Goal: Task Accomplishment & Management: Manage account settings

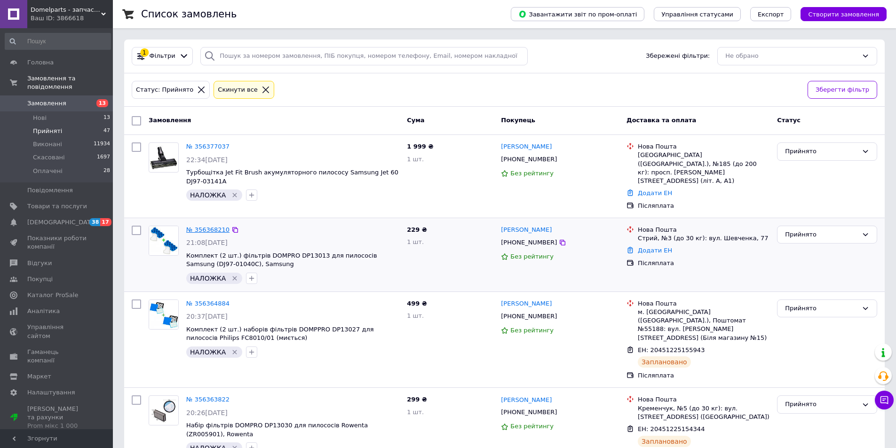
click at [210, 226] on link "№ 356368210" at bounding box center [207, 229] width 43 height 7
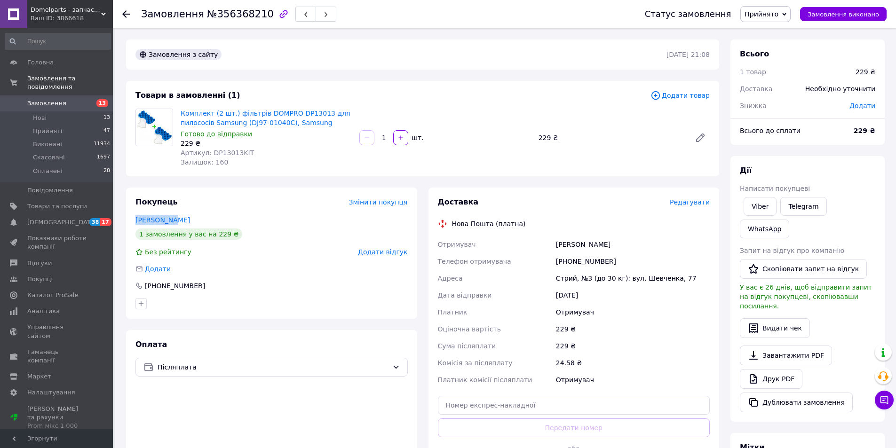
drag, startPoint x: 170, startPoint y: 218, endPoint x: 133, endPoint y: 218, distance: 37.6
click at [124, 218] on div "Покупець Змінити покупця [PERSON_NAME] 1 замовлення у вас на 229 ₴ Без рейтингу…" at bounding box center [271, 338] width 303 height 301
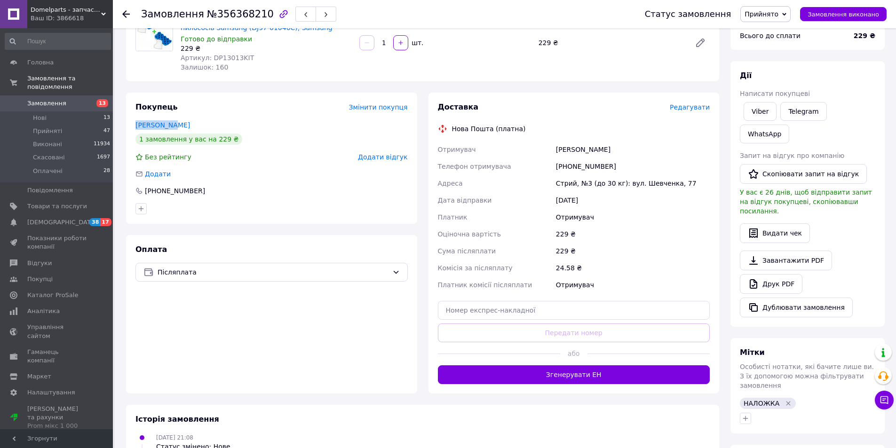
scroll to position [110, 0]
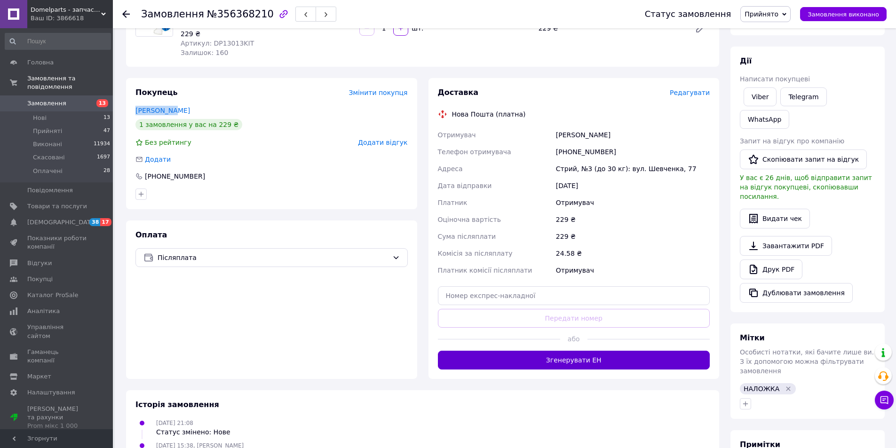
click at [542, 360] on button "Згенерувати ЕН" at bounding box center [574, 360] width 272 height 19
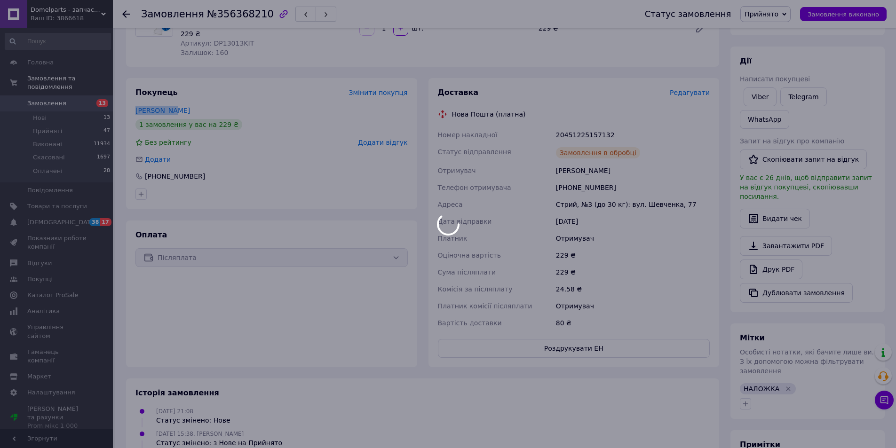
scroll to position [0, 0]
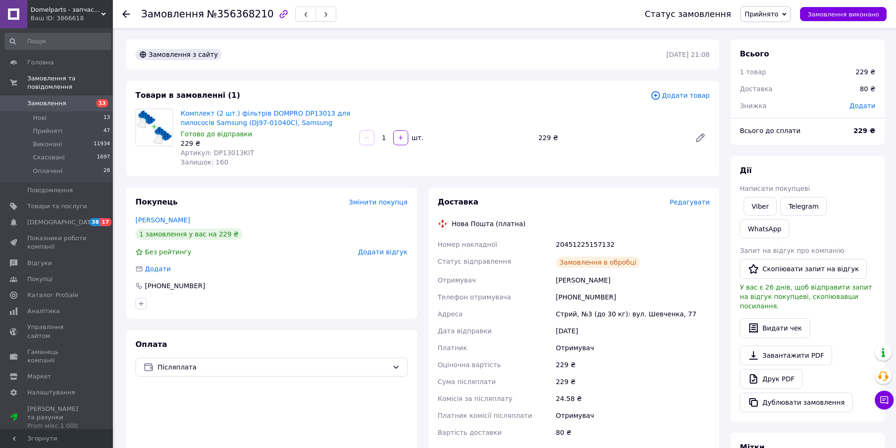
click at [127, 12] on icon at bounding box center [126, 14] width 8 height 8
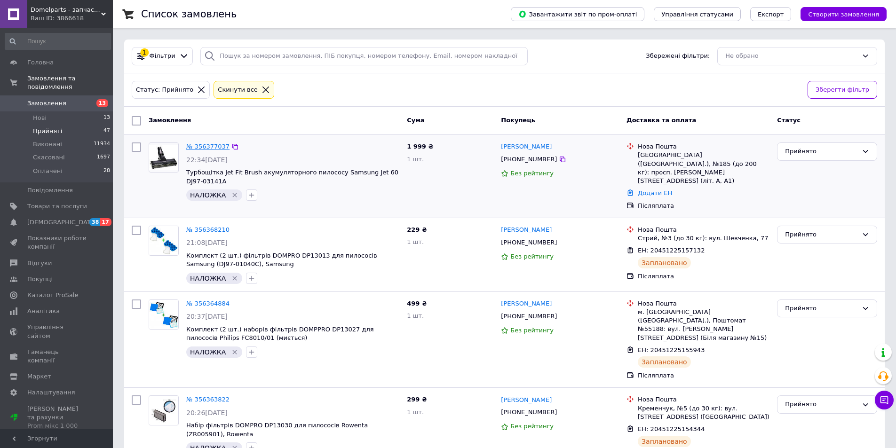
click at [210, 150] on link "№ 356377037" at bounding box center [207, 146] width 43 height 7
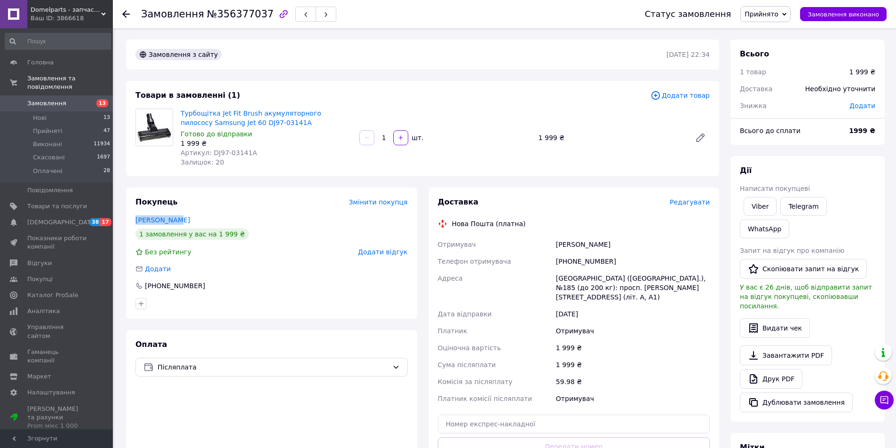
drag, startPoint x: 156, startPoint y: 215, endPoint x: 130, endPoint y: 215, distance: 25.4
click at [120, 214] on div "Покупець Змінити покупця [PERSON_NAME] 1 замовлення у вас на 1 999 ₴ Без рейтин…" at bounding box center [271, 348] width 303 height 320
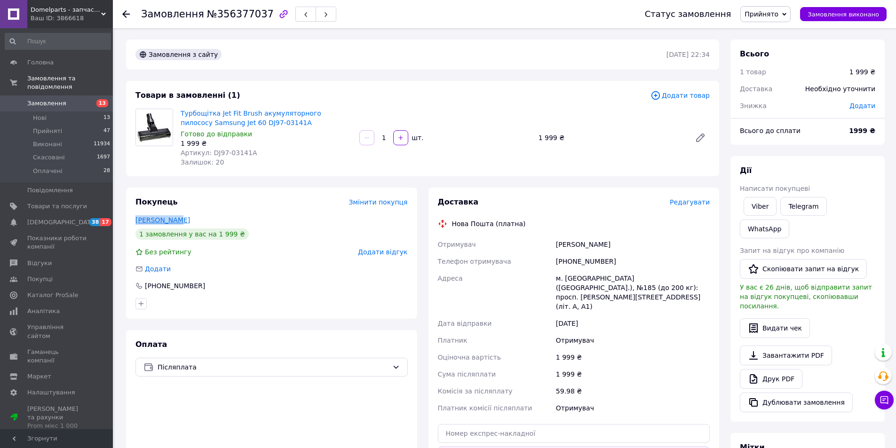
copy link "[PERSON_NAME]"
drag, startPoint x: 209, startPoint y: 151, endPoint x: 272, endPoint y: 146, distance: 63.2
click at [277, 147] on div "Турбощітка Jet Fit Brush акумуляторного пилососу Samsung Jet 60 DJ97-03141A Гот…" at bounding box center [266, 138] width 179 height 62
drag, startPoint x: 231, startPoint y: 152, endPoint x: 216, endPoint y: 151, distance: 15.1
click at [231, 152] on span "Артикул: DJ97-03141A" at bounding box center [219, 153] width 76 height 8
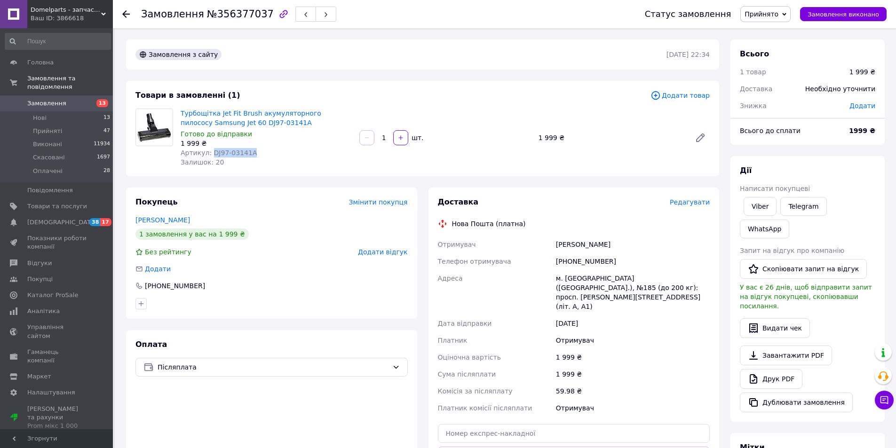
drag, startPoint x: 210, startPoint y: 151, endPoint x: 239, endPoint y: 151, distance: 29.7
click at [253, 152] on div "Артикул: DJ97-03141A" at bounding box center [266, 152] width 171 height 9
copy span "DJ97-03141A"
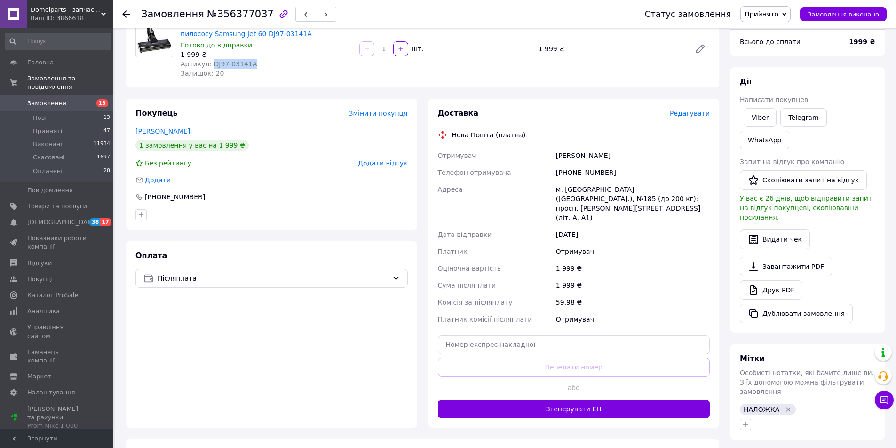
scroll to position [110, 0]
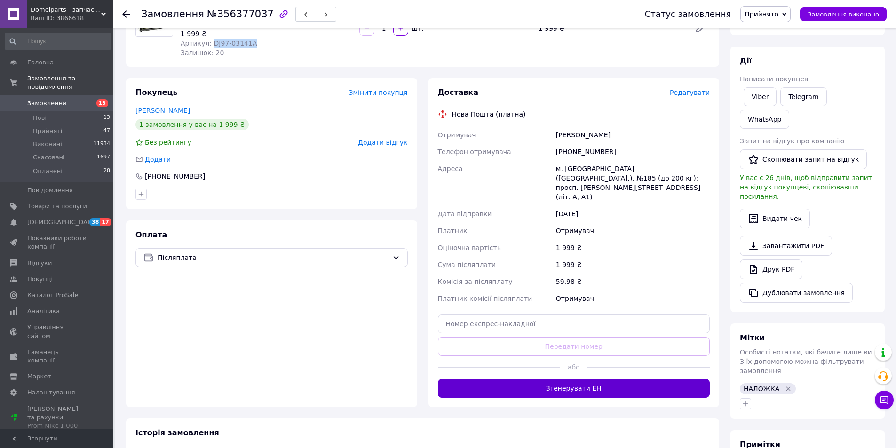
click at [533, 379] on button "Згенерувати ЕН" at bounding box center [574, 388] width 272 height 19
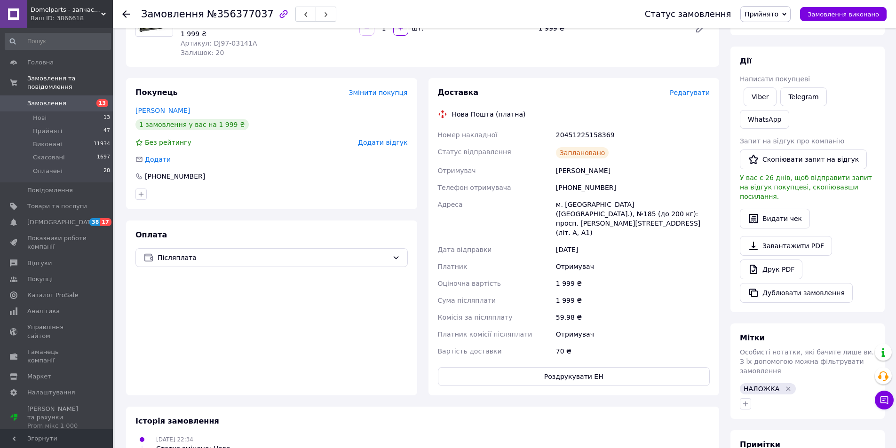
click at [127, 11] on use at bounding box center [126, 14] width 8 height 8
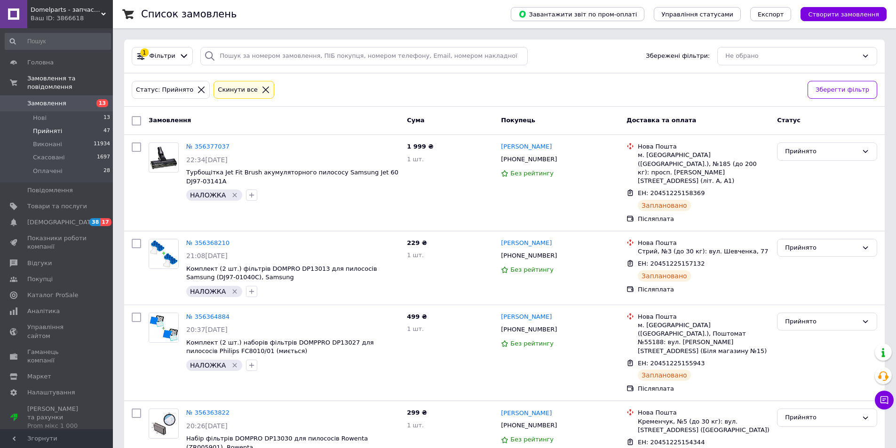
scroll to position [262, 0]
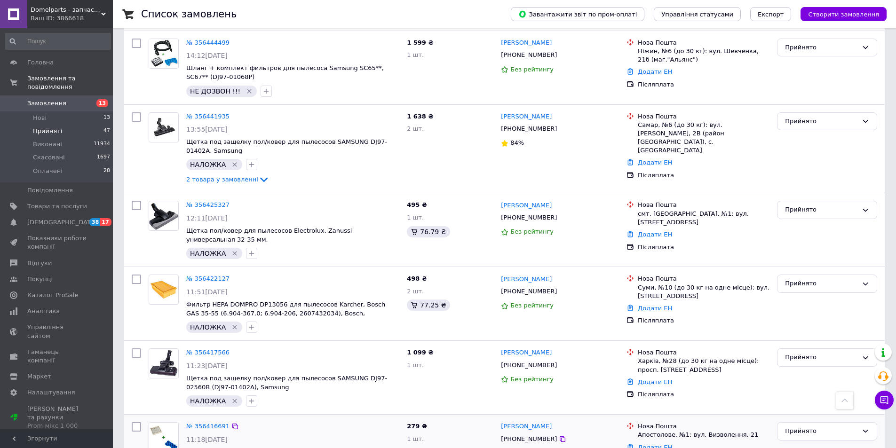
scroll to position [536, 0]
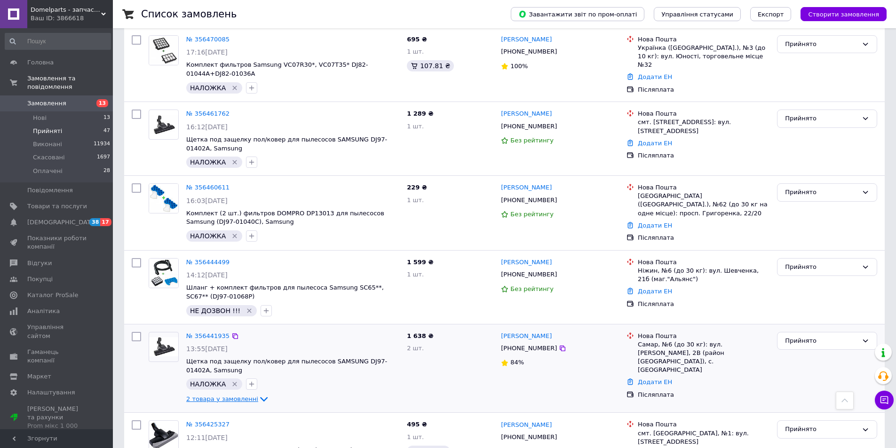
click at [234, 398] on span "2 товара у замовленні" at bounding box center [222, 399] width 72 height 7
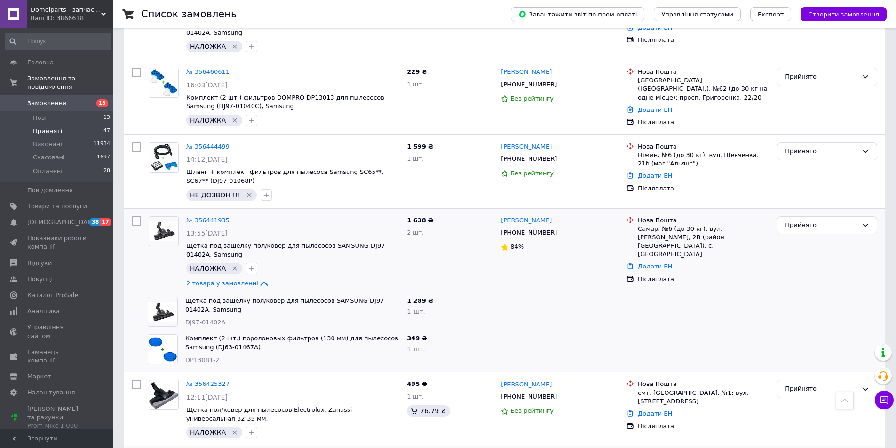
scroll to position [756, 0]
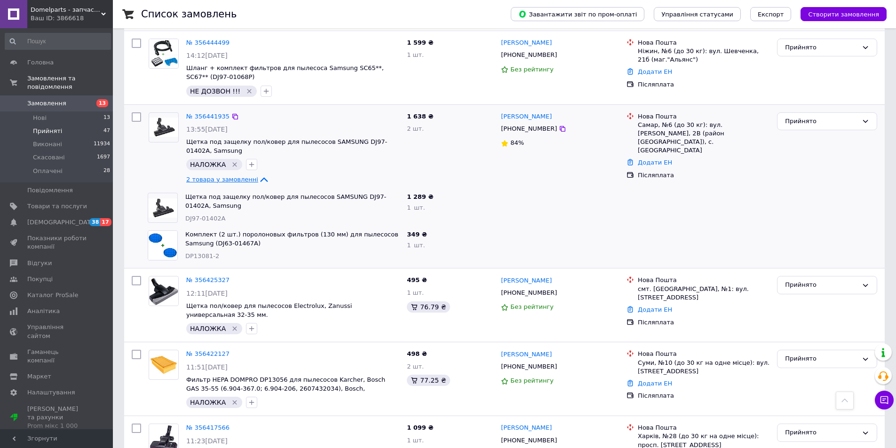
click at [238, 176] on span "2 товара у замовленні" at bounding box center [222, 179] width 72 height 7
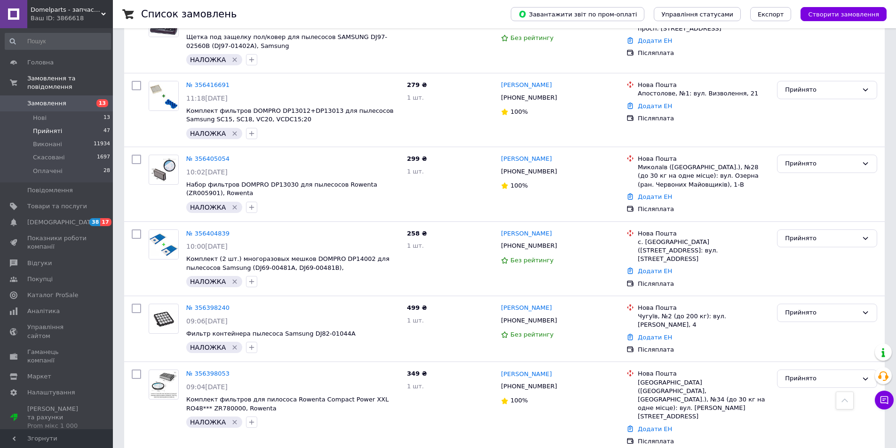
scroll to position [1195, 0]
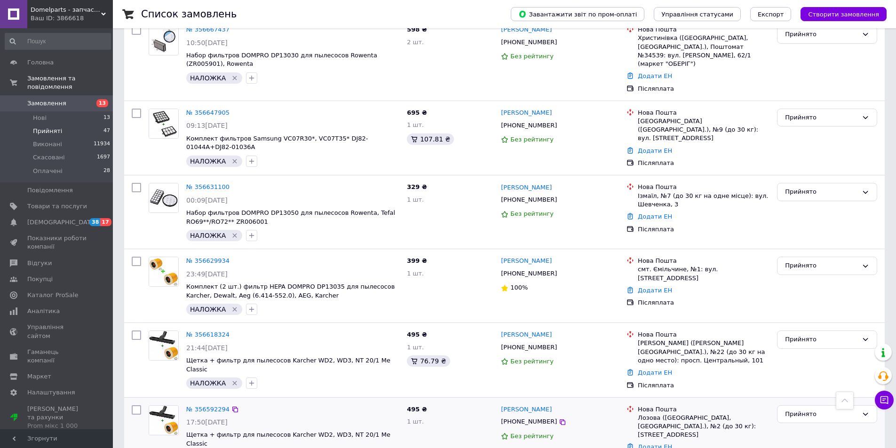
scroll to position [1203, 0]
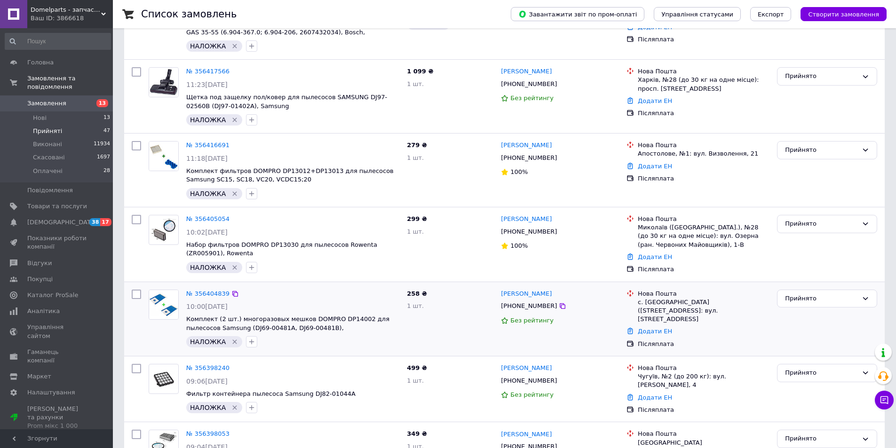
scroll to position [1195, 0]
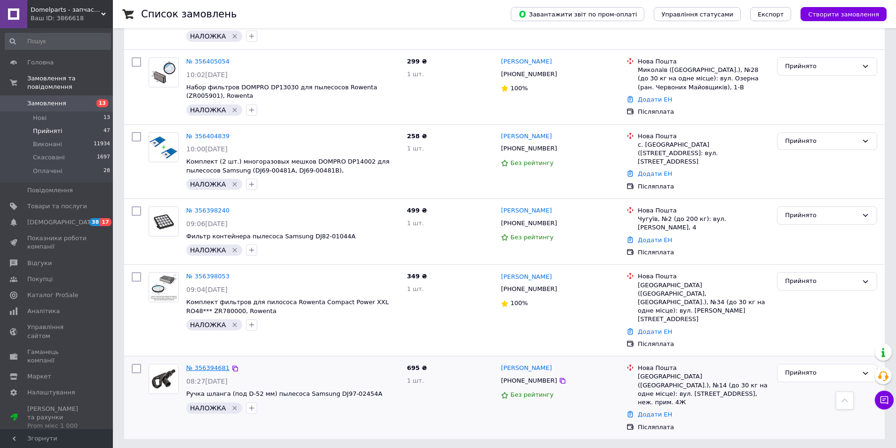
click at [211, 365] on link "№ 356394681" at bounding box center [207, 368] width 43 height 7
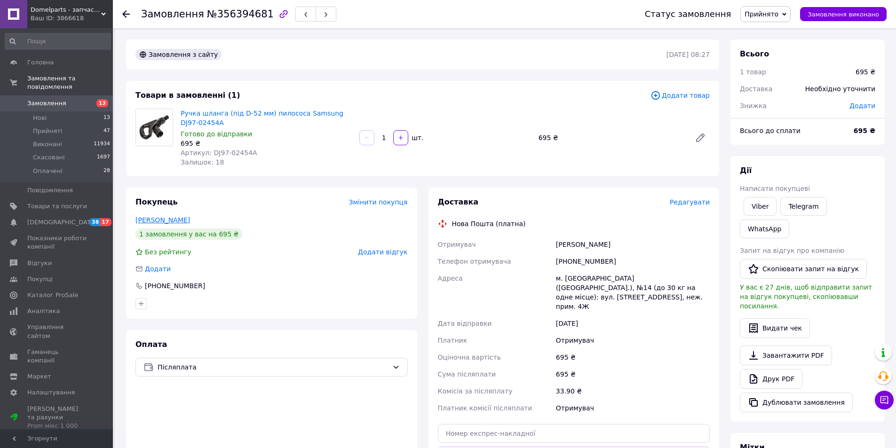
drag, startPoint x: 197, startPoint y: 220, endPoint x: 148, endPoint y: 221, distance: 49.4
click at [132, 221] on div "Покупець Змінити покупця [PERSON_NAME] 1 замовлення у вас на 695 ₴ Без рейтингу…" at bounding box center [271, 253] width 291 height 131
copy link "[PERSON_NAME]"
drag, startPoint x: 208, startPoint y: 151, endPoint x: 238, endPoint y: 153, distance: 30.2
click at [254, 151] on div "Артикул: DJ97-02454A" at bounding box center [266, 152] width 171 height 9
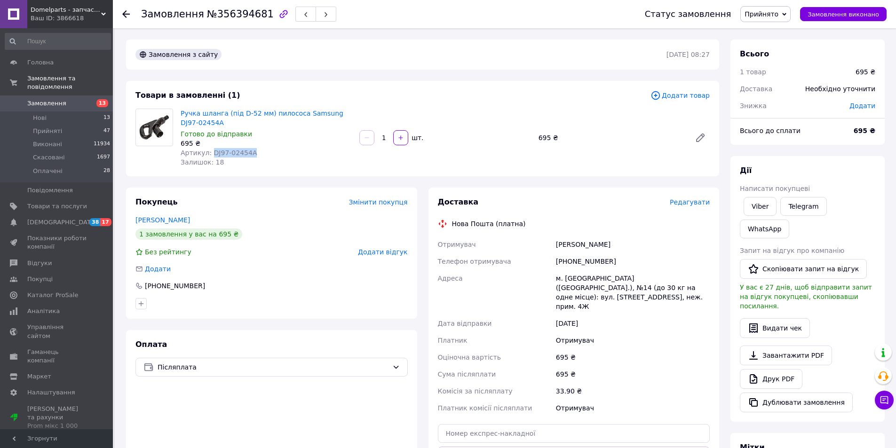
copy span "DJ97-02454A"
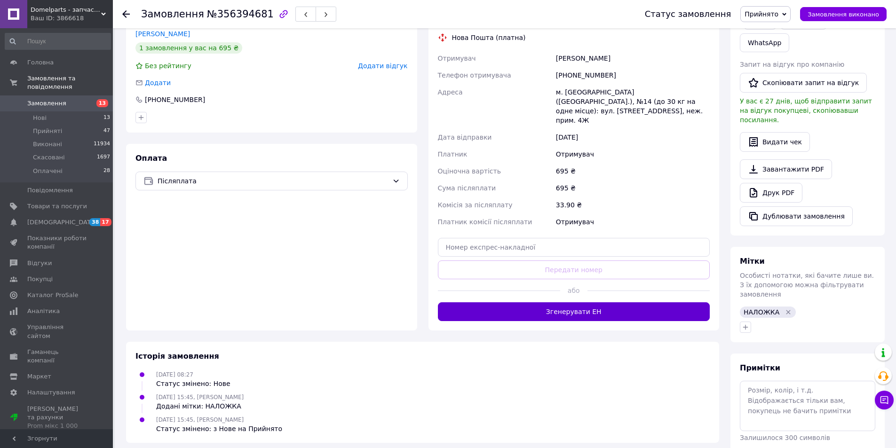
click at [483, 306] on button "Згенерувати ЕН" at bounding box center [574, 312] width 272 height 19
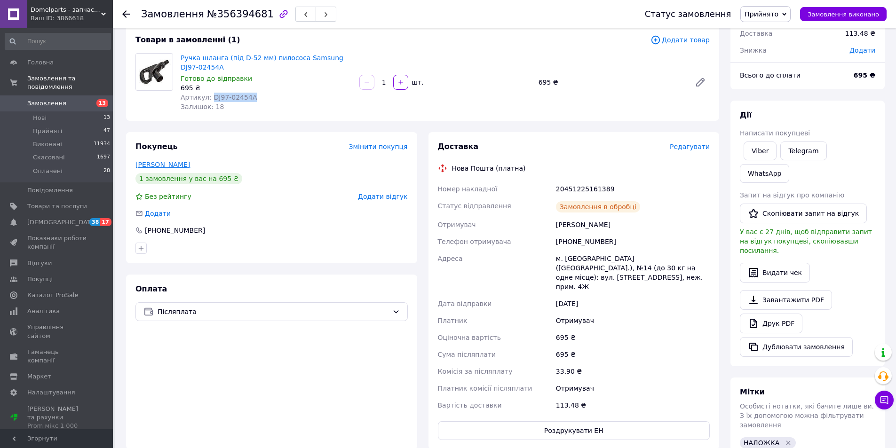
scroll to position [0, 0]
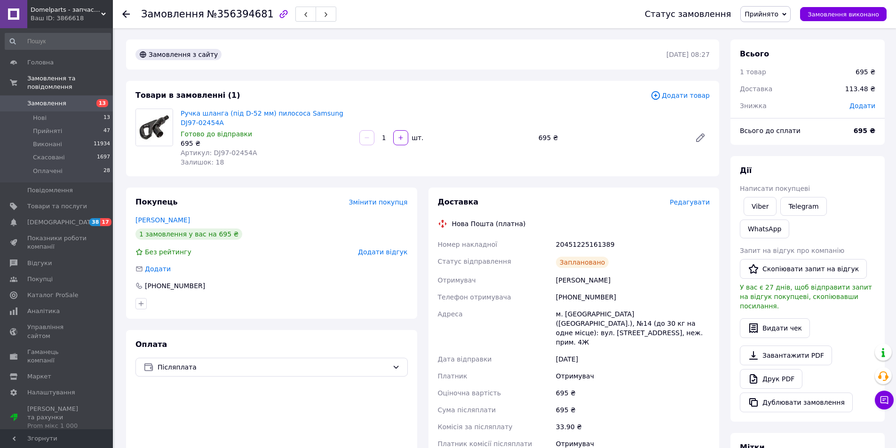
click at [124, 10] on div at bounding box center [126, 13] width 8 height 9
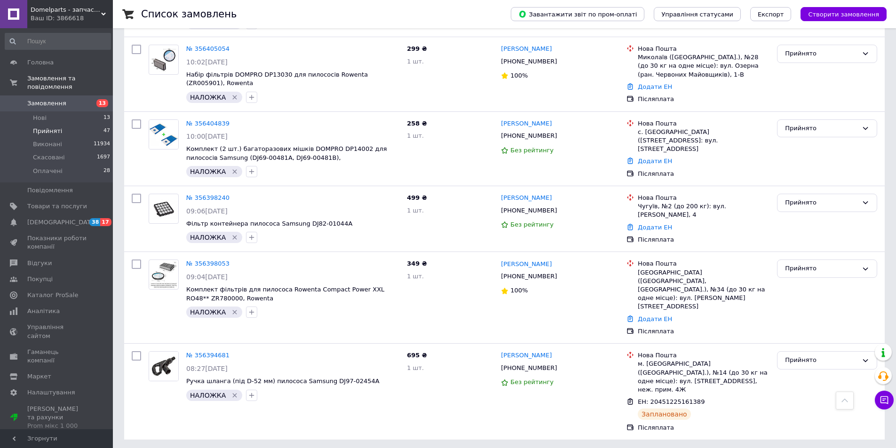
scroll to position [1208, 0]
click at [205, 260] on link "№ 356398053" at bounding box center [207, 263] width 43 height 7
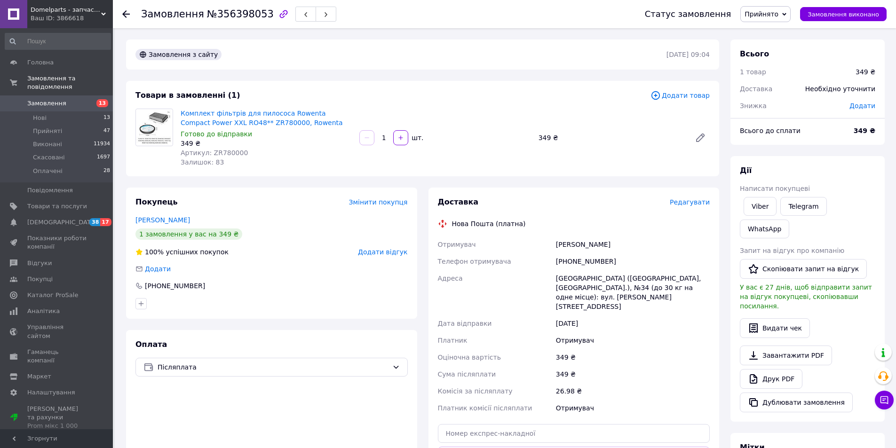
drag, startPoint x: 177, startPoint y: 218, endPoint x: 130, endPoint y: 218, distance: 47.0
click at [130, 218] on div "Покупець Змінити покупця [PERSON_NAME] 1 замовлення у вас на 349 ₴ 100% успішни…" at bounding box center [271, 253] width 291 height 131
copy link "[PERSON_NAME]"
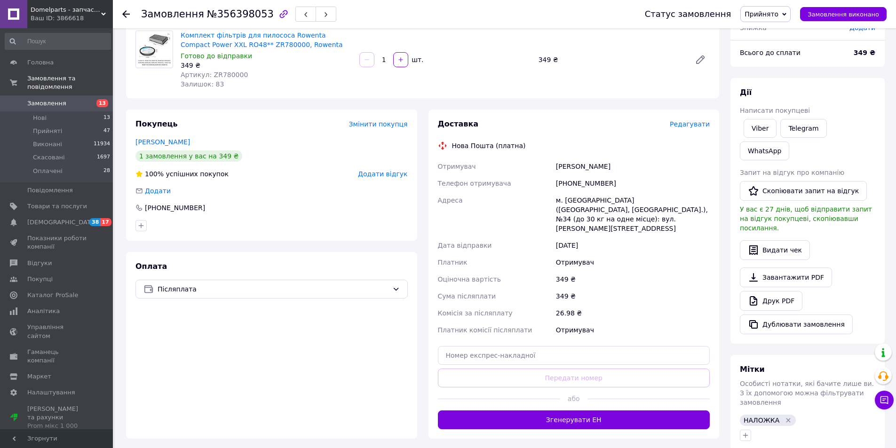
scroll to position [110, 0]
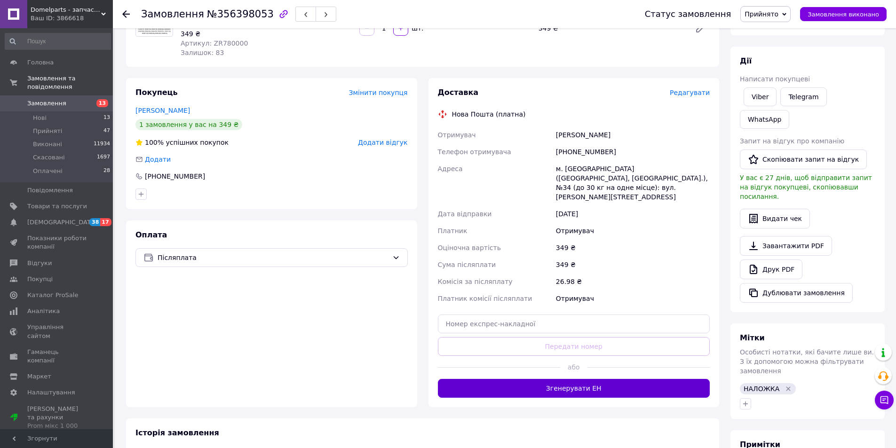
click at [543, 379] on button "Згенерувати ЕН" at bounding box center [574, 388] width 272 height 19
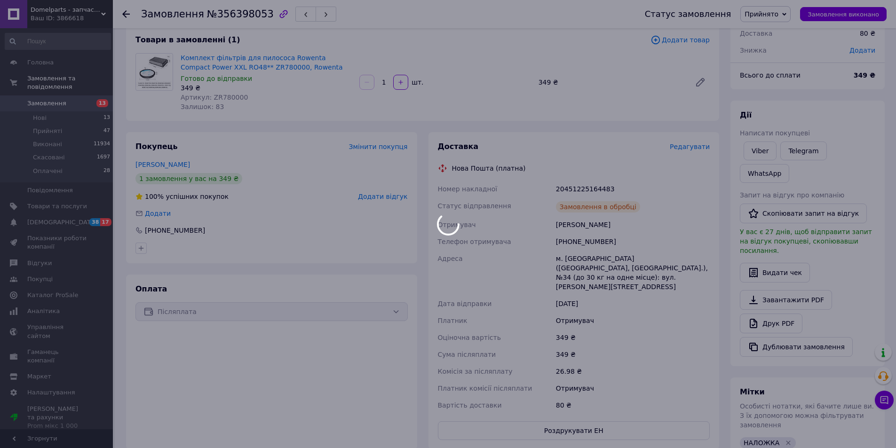
scroll to position [0, 0]
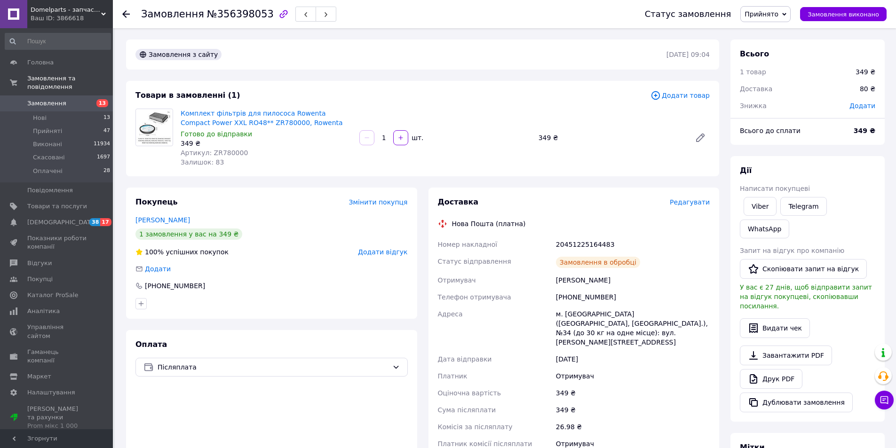
click at [127, 15] on icon at bounding box center [126, 14] width 8 height 8
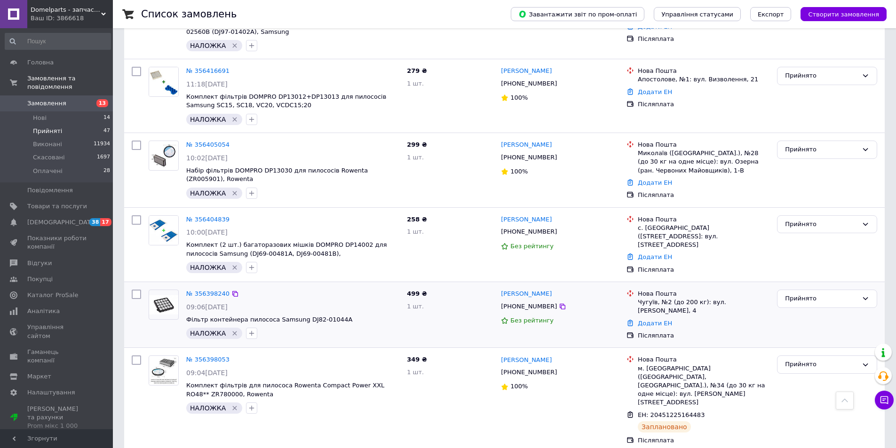
scroll to position [1221, 0]
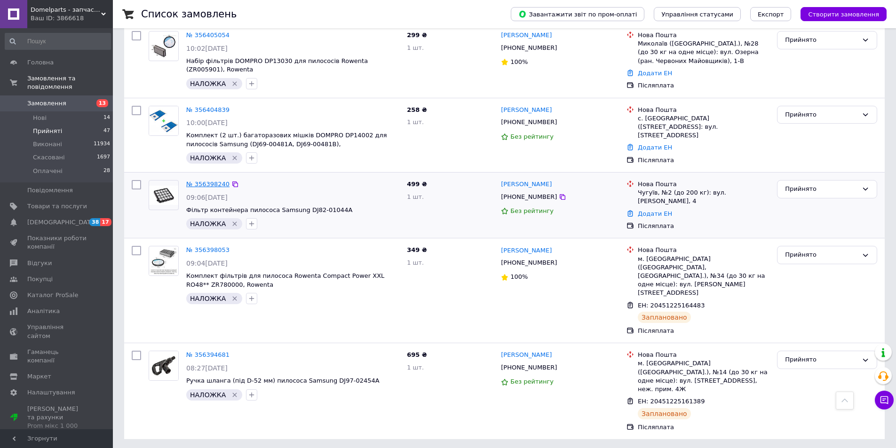
click at [216, 181] on link "№ 356398240" at bounding box center [207, 184] width 43 height 7
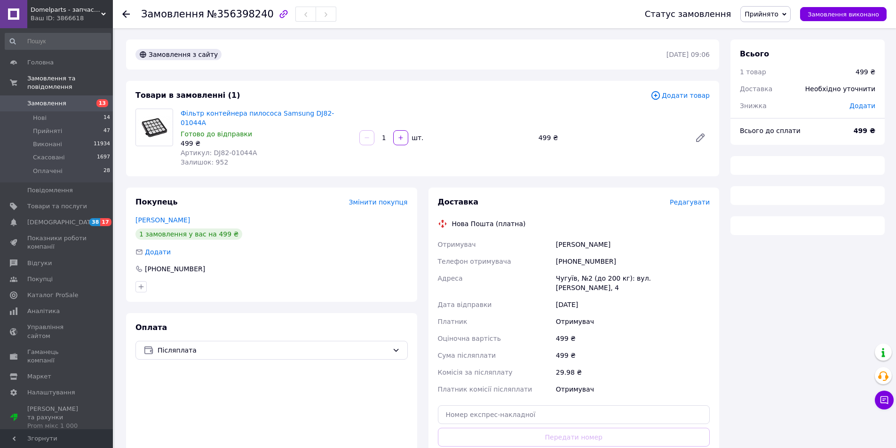
drag, startPoint x: 206, startPoint y: 208, endPoint x: 127, endPoint y: 208, distance: 79.5
click at [127, 208] on div "Покупець Змінити покупця [PERSON_NAME] 1 замовлення у вас на 499 ₴ Додати [PHON…" at bounding box center [271, 245] width 291 height 114
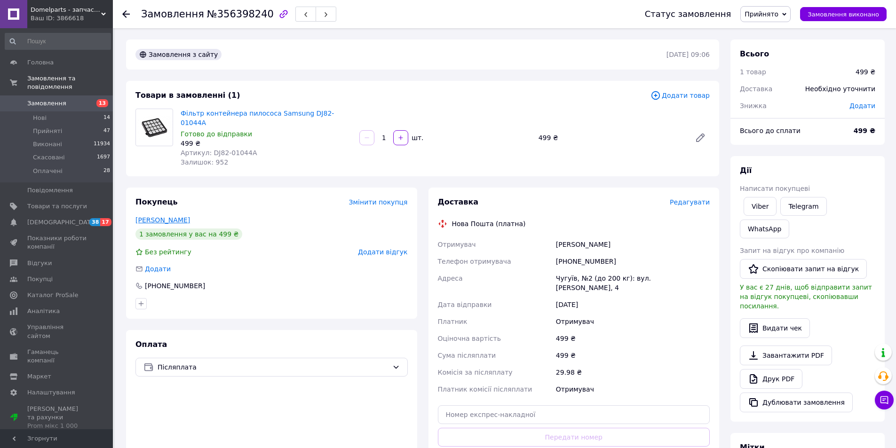
copy link "[PERSON_NAME]"
drag, startPoint x: 211, startPoint y: 141, endPoint x: 254, endPoint y: 142, distance: 42.8
click at [256, 148] on div "Артикул: DJ82-01044A" at bounding box center [266, 152] width 171 height 9
copy span "DJ82-01044A"
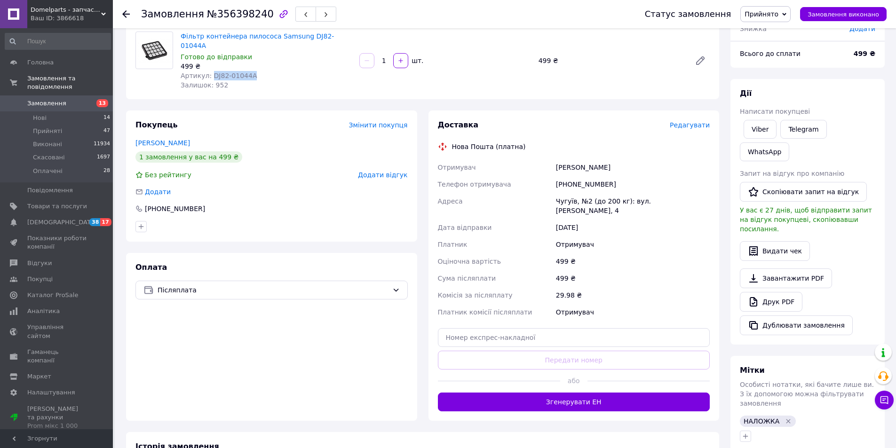
scroll to position [110, 0]
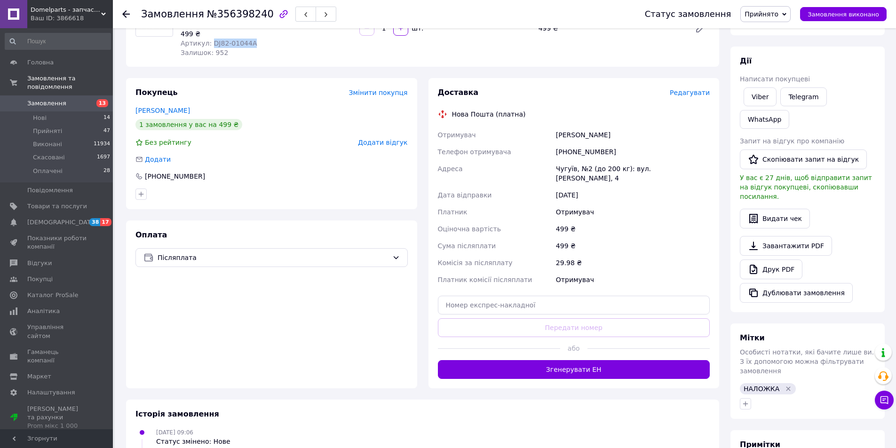
click at [518, 360] on button "Згенерувати ЕН" at bounding box center [574, 369] width 272 height 19
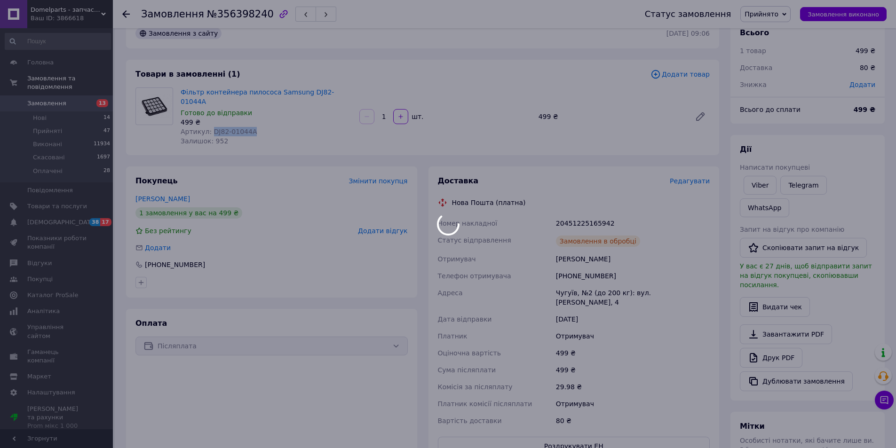
scroll to position [0, 0]
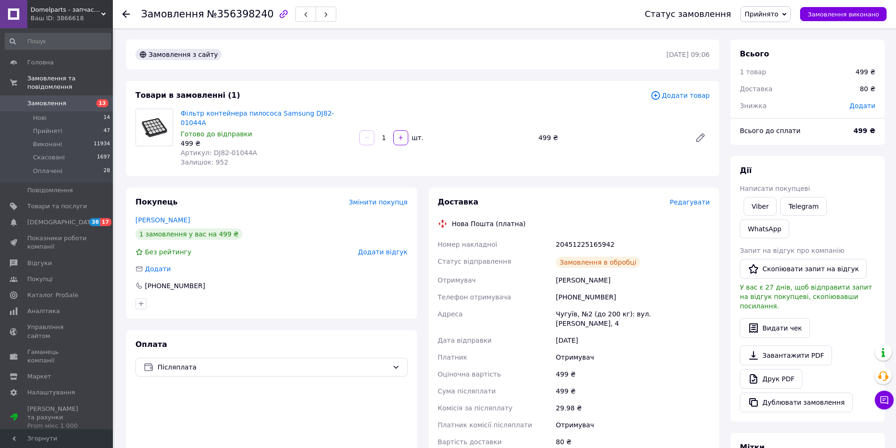
click at [125, 12] on use at bounding box center [126, 14] width 8 height 8
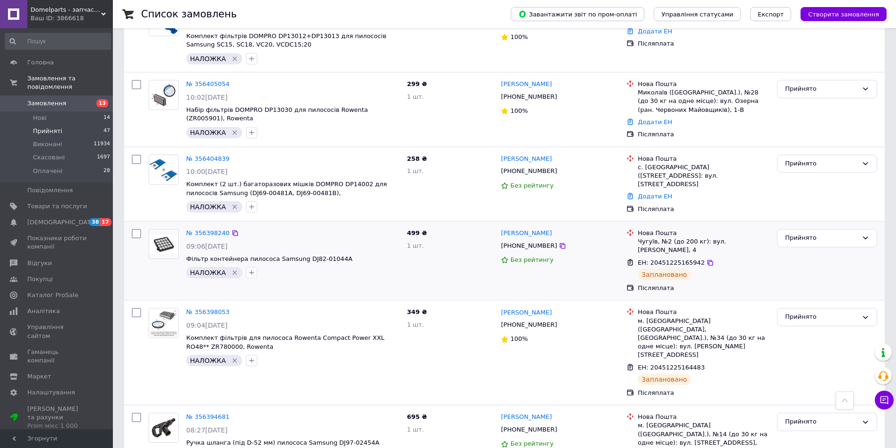
scroll to position [1117, 0]
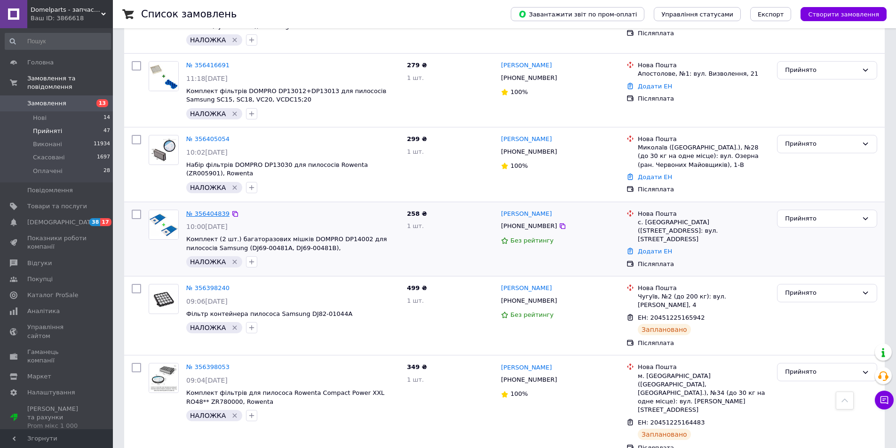
click at [220, 210] on link "№ 356404839" at bounding box center [207, 213] width 43 height 7
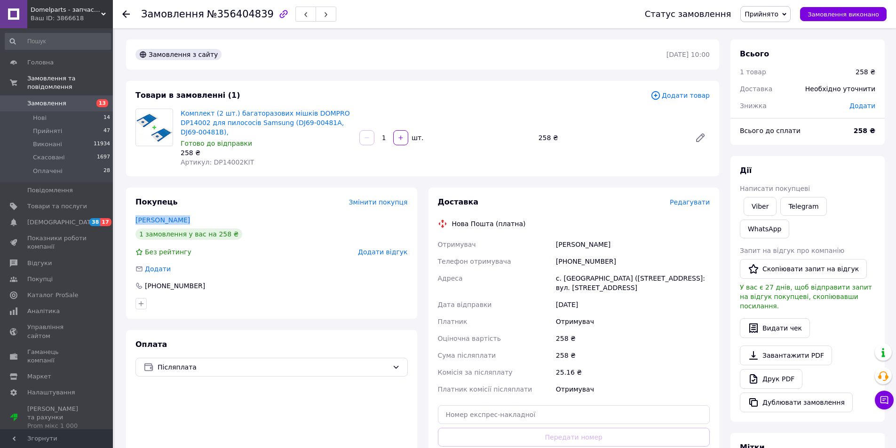
drag, startPoint x: 191, startPoint y: 216, endPoint x: 135, endPoint y: 221, distance: 55.7
click at [125, 220] on div "Покупець Змінити покупця [PERSON_NAME] 1 замовлення у вас на 258 ₴ Без рейтингу…" at bounding box center [271, 343] width 303 height 311
copy link "[PERSON_NAME]"
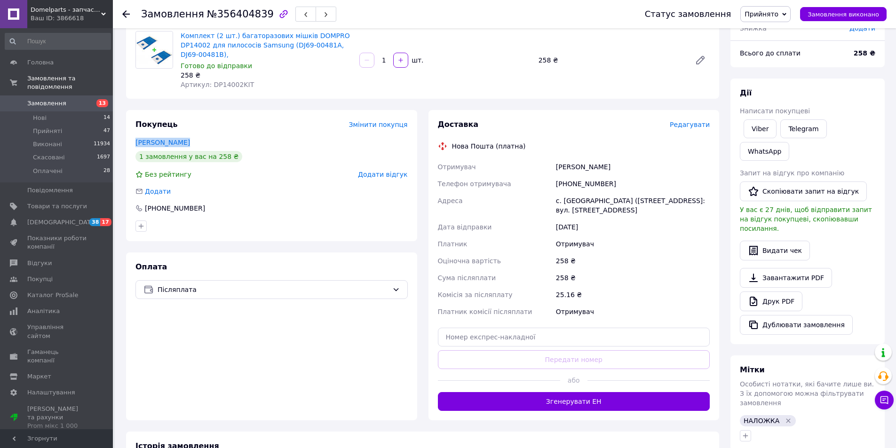
scroll to position [110, 0]
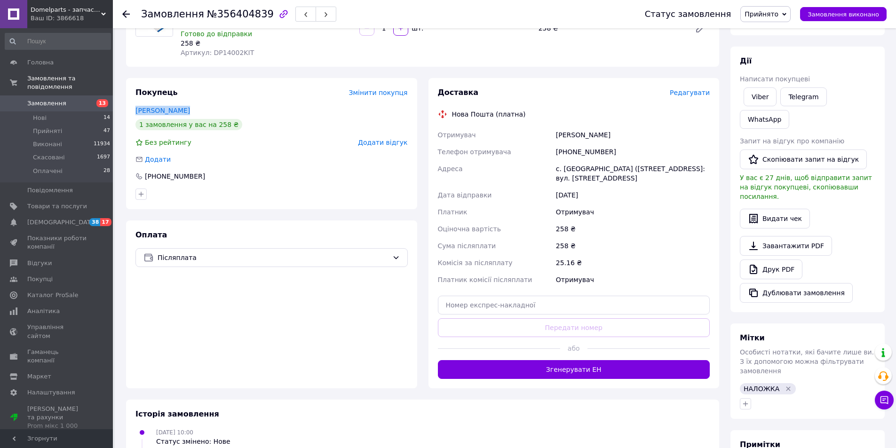
drag, startPoint x: 563, startPoint y: 373, endPoint x: 553, endPoint y: 392, distance: 21.0
click at [563, 371] on button "Згенерувати ЕН" at bounding box center [574, 369] width 272 height 19
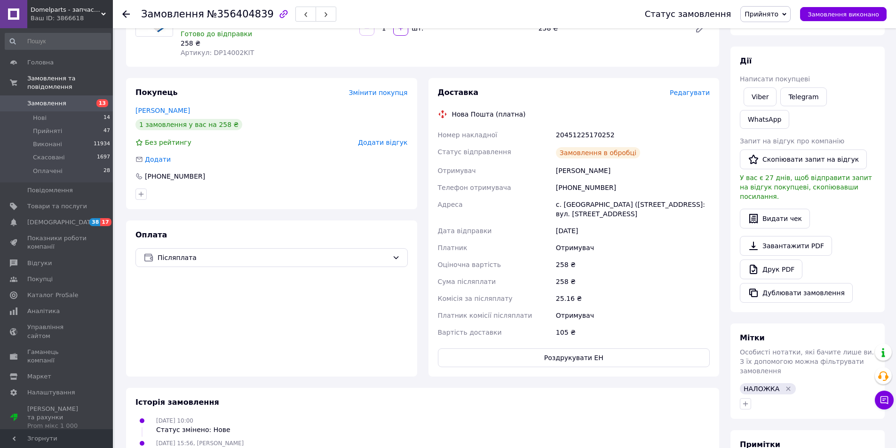
click at [126, 14] on use at bounding box center [126, 14] width 8 height 8
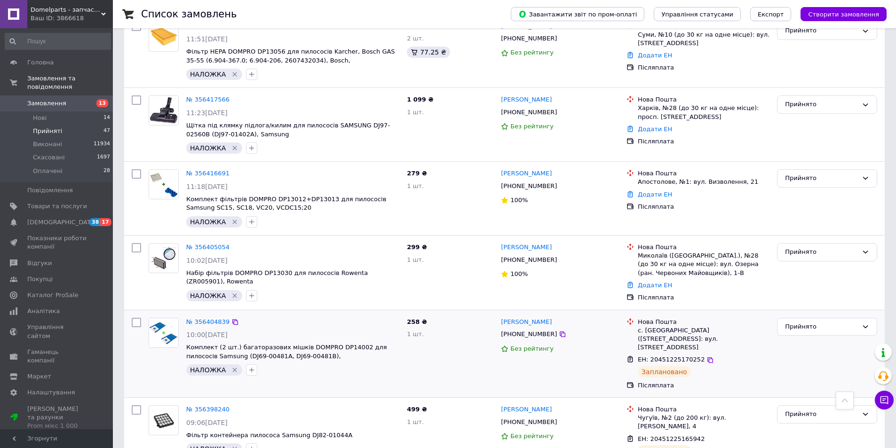
scroll to position [988, 0]
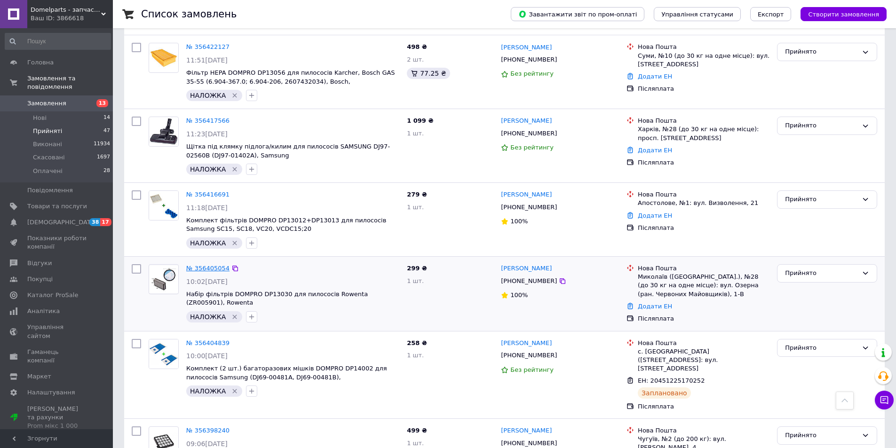
click at [205, 265] on link "№ 356405054" at bounding box center [207, 268] width 43 height 7
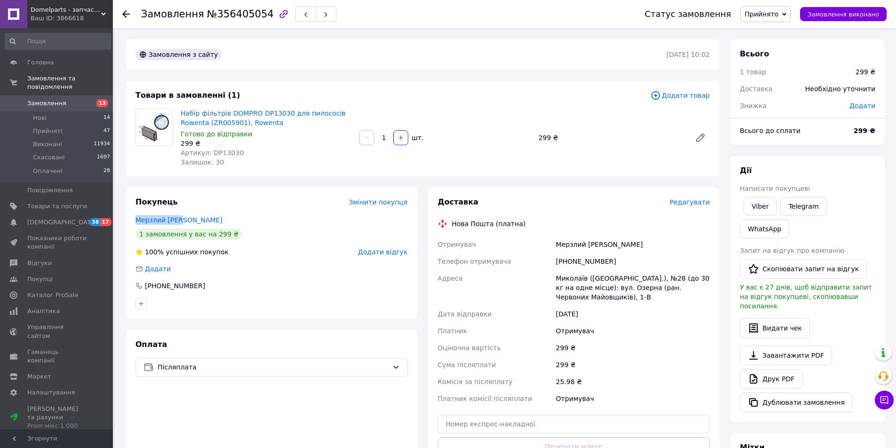
drag, startPoint x: 180, startPoint y: 215, endPoint x: 122, endPoint y: 220, distance: 58.1
click at [122, 220] on div "Покупець Змінити покупця Мерзлий [PERSON_NAME] 1 замовлення у вас на 299 ₴ 100%…" at bounding box center [271, 348] width 303 height 320
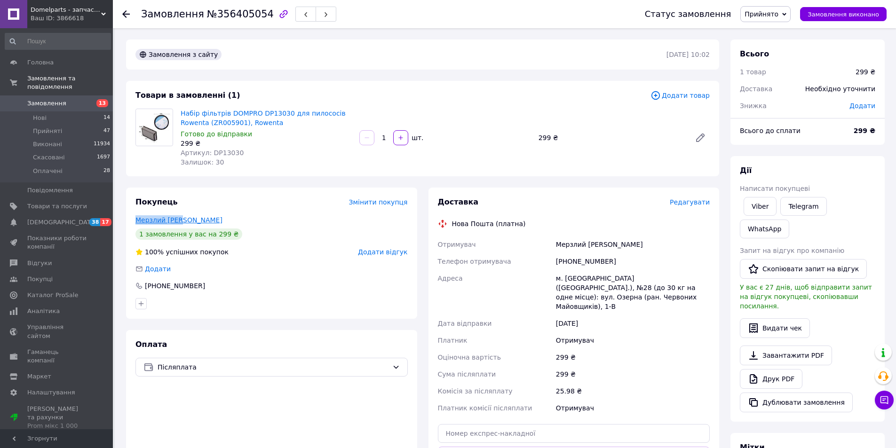
copy link "Мерзлий [PERSON_NAME]"
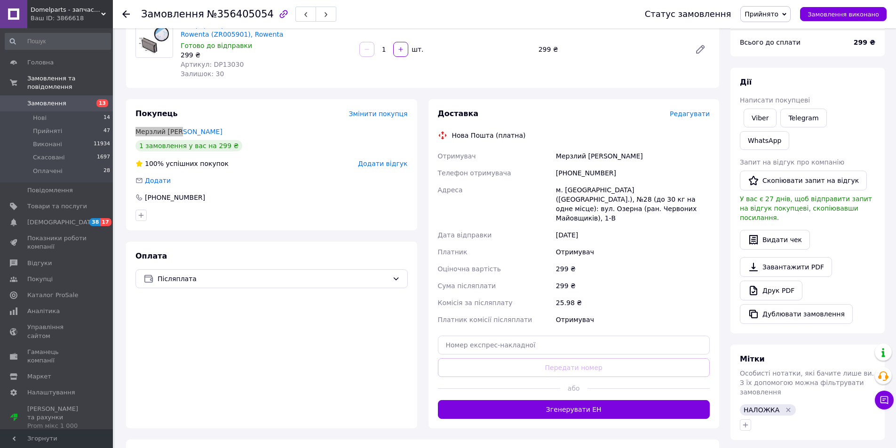
scroll to position [110, 0]
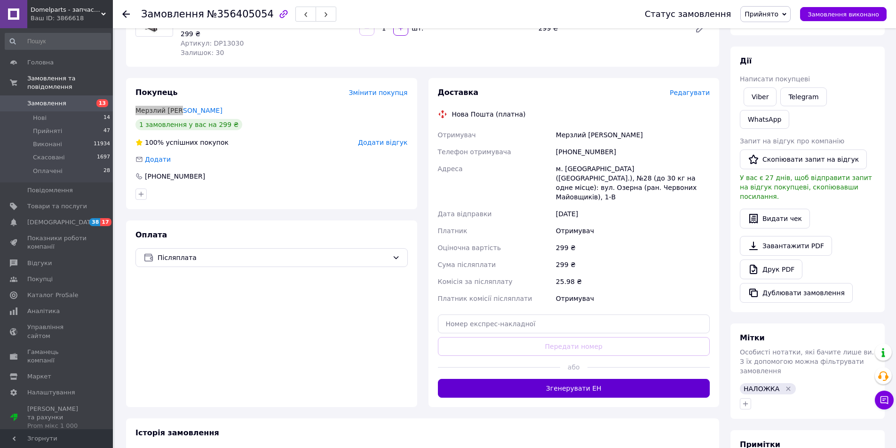
click at [532, 379] on button "Згенерувати ЕН" at bounding box center [574, 388] width 272 height 19
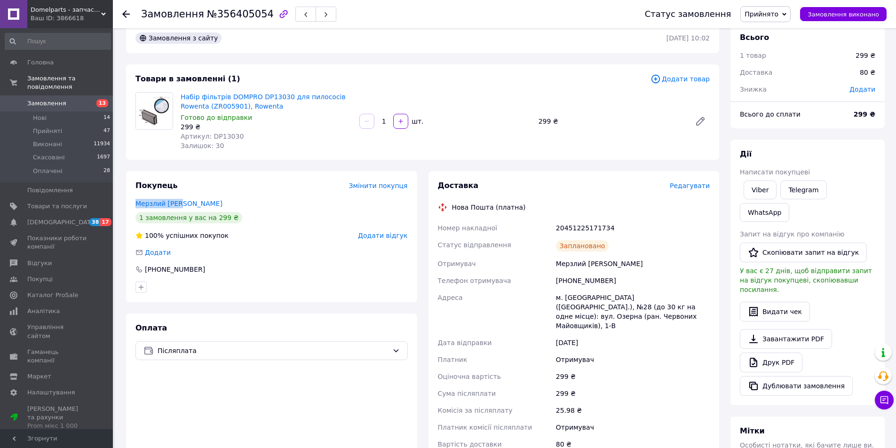
scroll to position [0, 0]
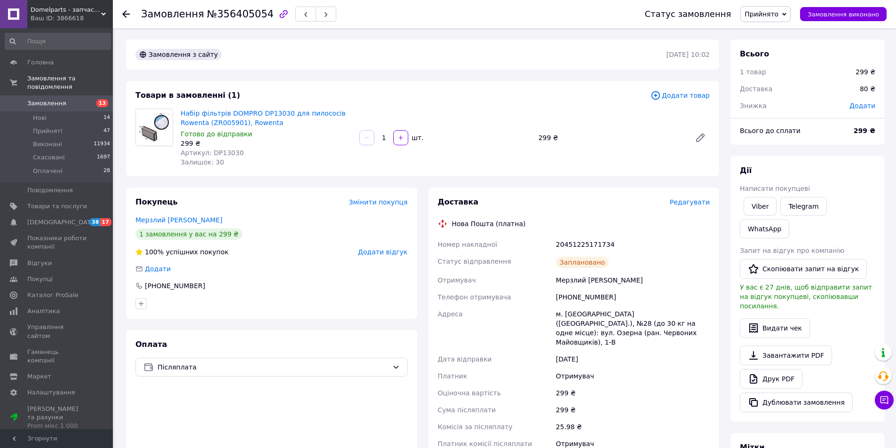
click at [123, 12] on icon at bounding box center [126, 14] width 8 height 8
